Goal: Register for event/course

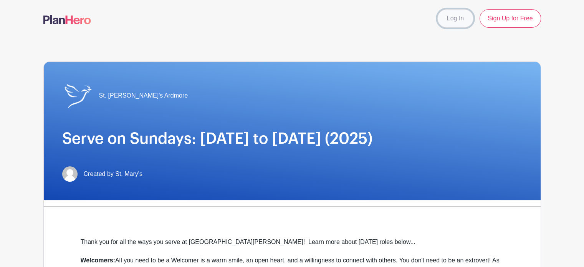
click at [454, 16] on link "Log In" at bounding box center [455, 18] width 36 height 18
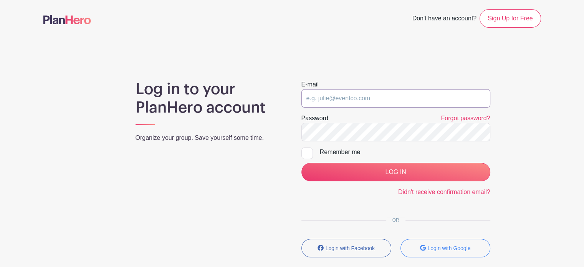
click at [345, 99] on input "email" at bounding box center [395, 98] width 189 height 18
type input "[EMAIL_ADDRESS][DOMAIN_NAME]"
click at [301, 163] on input "LOG IN" at bounding box center [395, 172] width 189 height 18
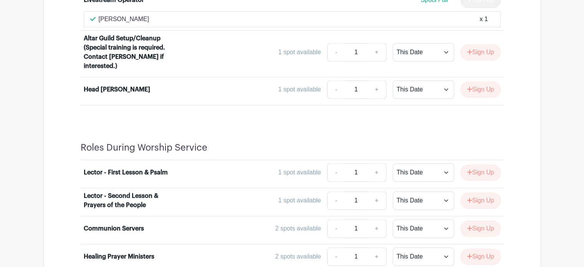
scroll to position [691, 0]
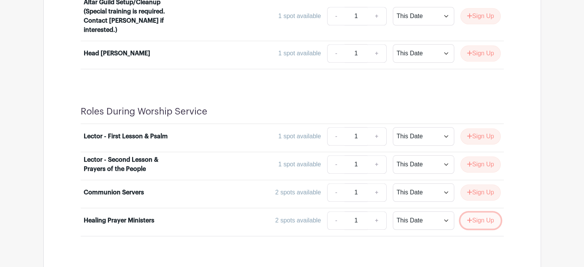
click at [476, 218] on button "Sign Up" at bounding box center [480, 220] width 40 height 16
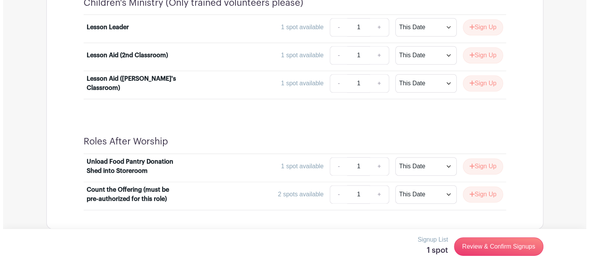
scroll to position [972, 0]
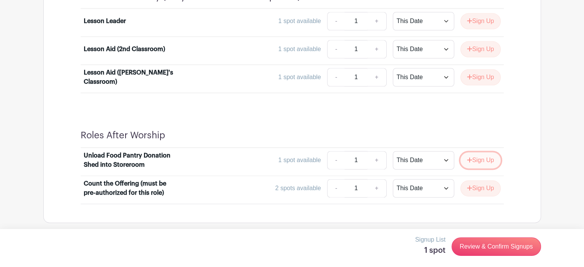
click at [481, 158] on button "Sign Up" at bounding box center [480, 160] width 40 height 16
click at [482, 186] on button "Sign Up" at bounding box center [480, 188] width 40 height 16
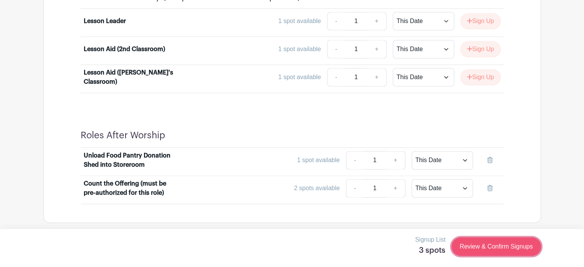
click at [491, 247] on link "Review & Confirm Signups" at bounding box center [495, 246] width 89 height 18
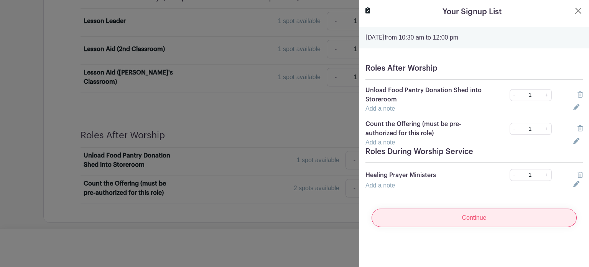
click at [480, 214] on input "Continue" at bounding box center [474, 217] width 205 height 18
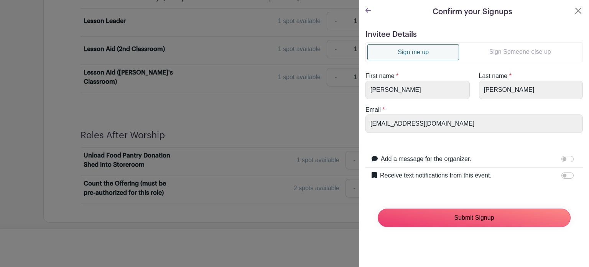
click at [480, 214] on input "Submit Signup" at bounding box center [474, 217] width 193 height 18
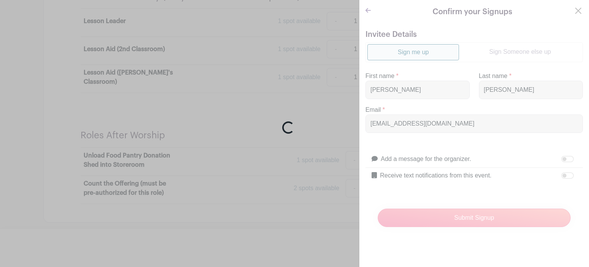
click at [480, 214] on div "Loading..." at bounding box center [294, 133] width 589 height 267
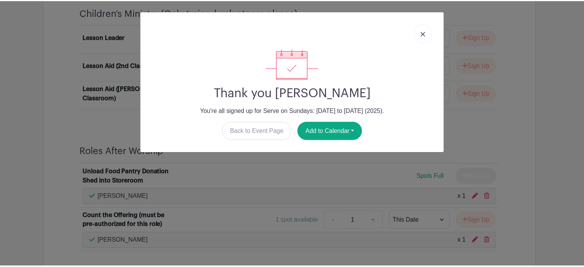
scroll to position [988, 0]
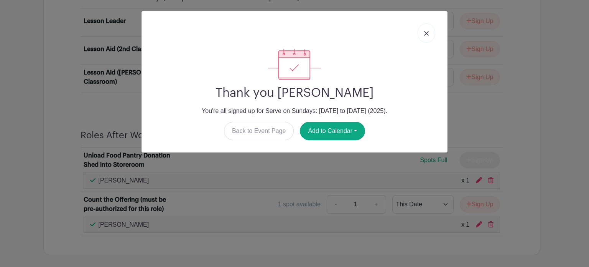
click at [429, 31] on link at bounding box center [427, 32] width 18 height 19
